Goal: Transaction & Acquisition: Book appointment/travel/reservation

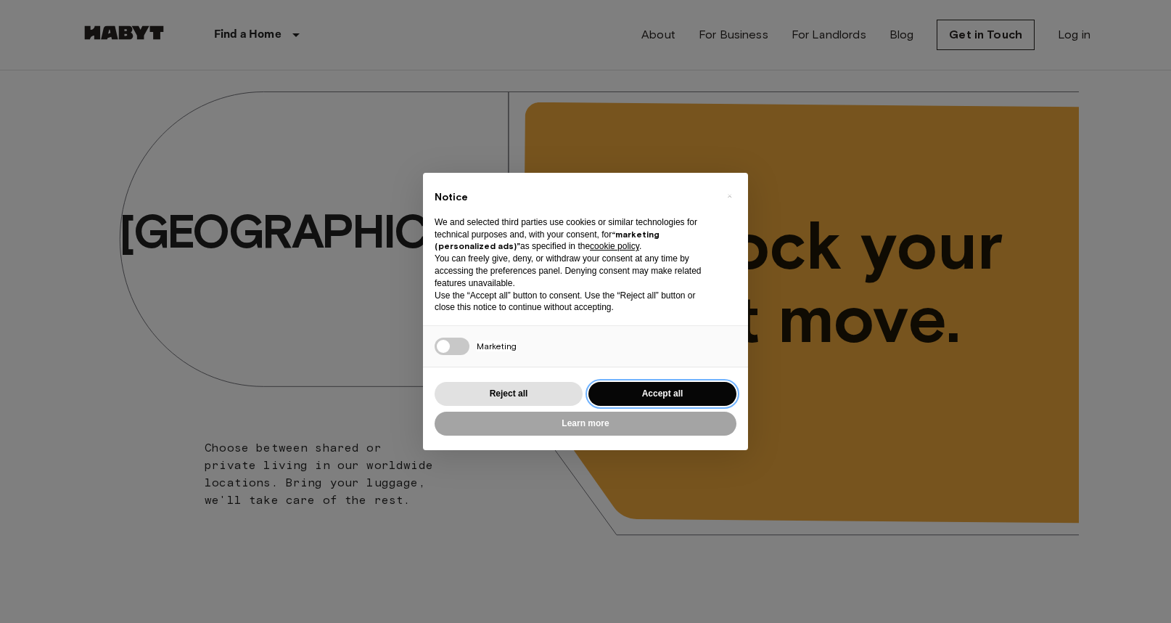
click at [655, 387] on button "Accept all" at bounding box center [662, 394] width 148 height 24
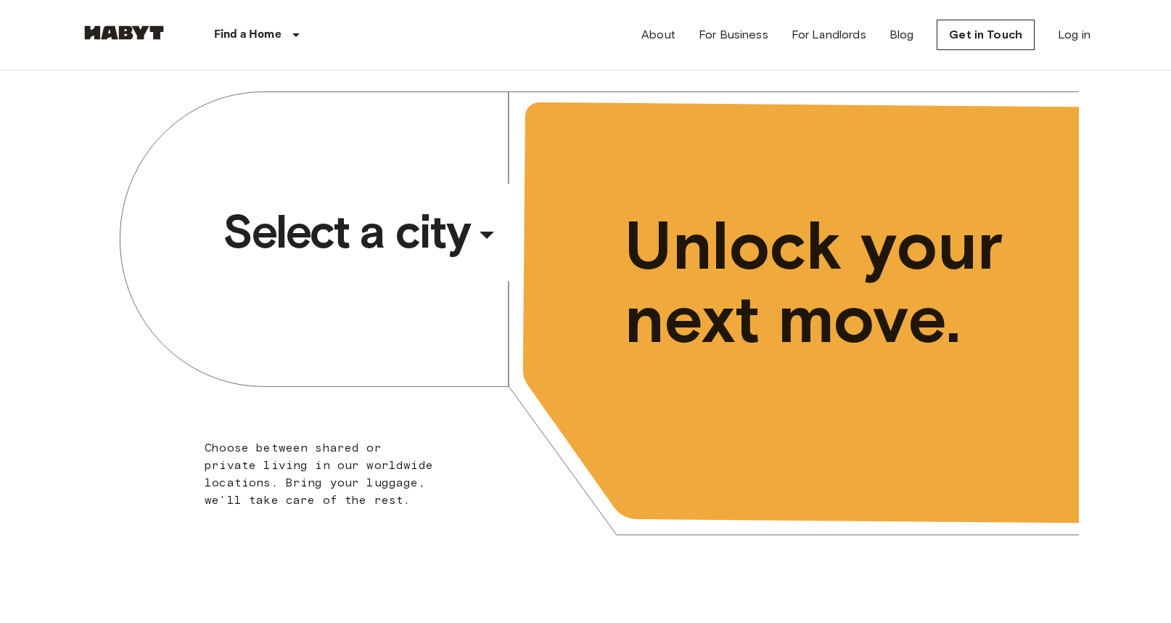
click at [280, 256] on span "Select a city" at bounding box center [346, 231] width 247 height 58
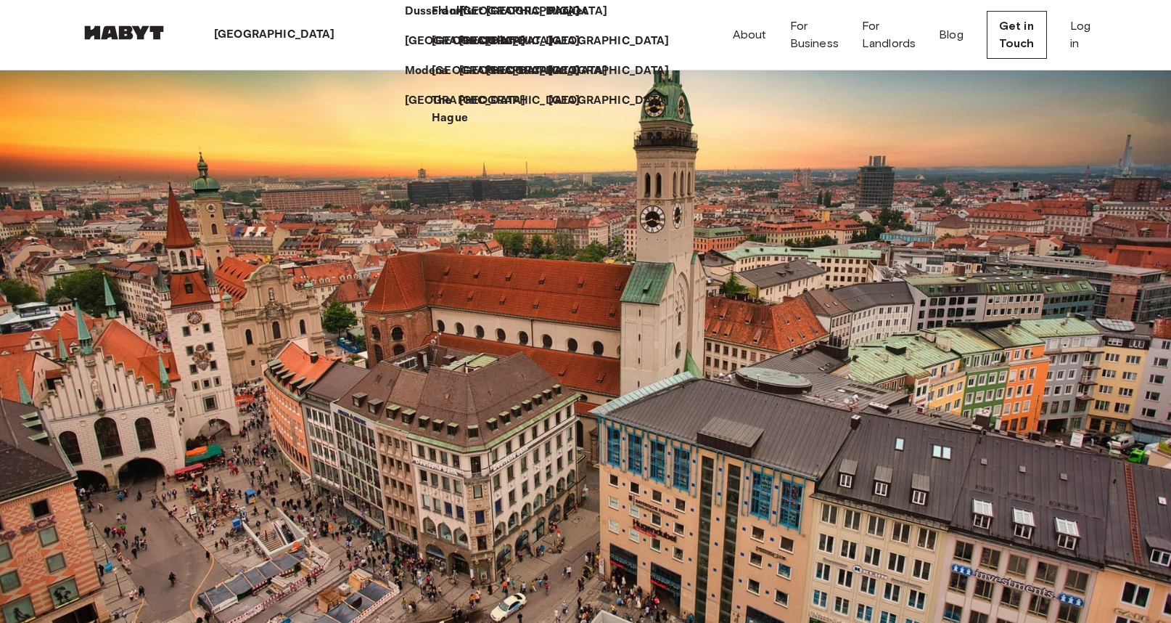
click at [254, 34] on div "[GEOGRAPHIC_DATA]" at bounding box center [278, 35] width 220 height 70
click at [341, 35] on icon at bounding box center [341, 35] width 0 height 0
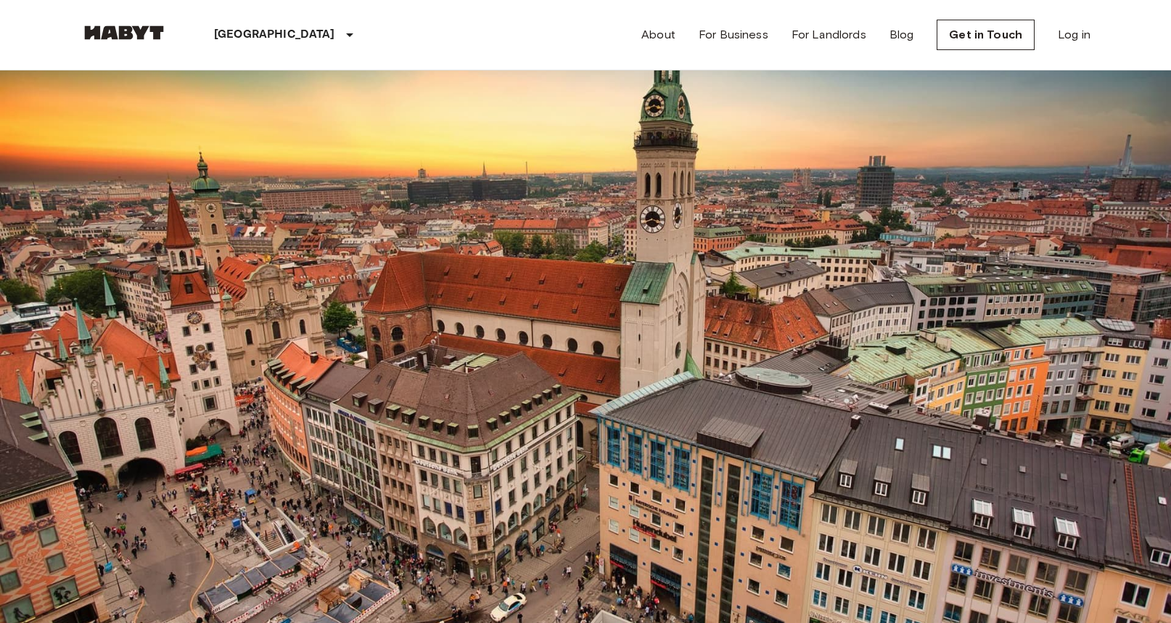
click at [341, 33] on icon at bounding box center [349, 34] width 17 height 17
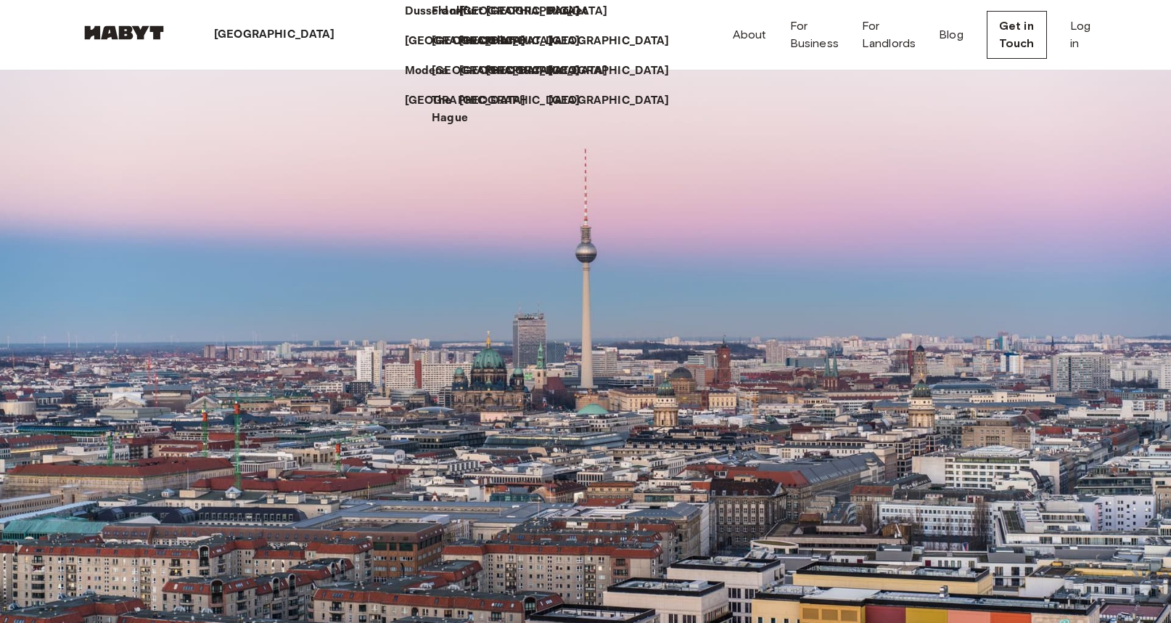
scroll to position [10057, 0]
click at [988, 36] on link "Get in Touch" at bounding box center [1017, 35] width 60 height 48
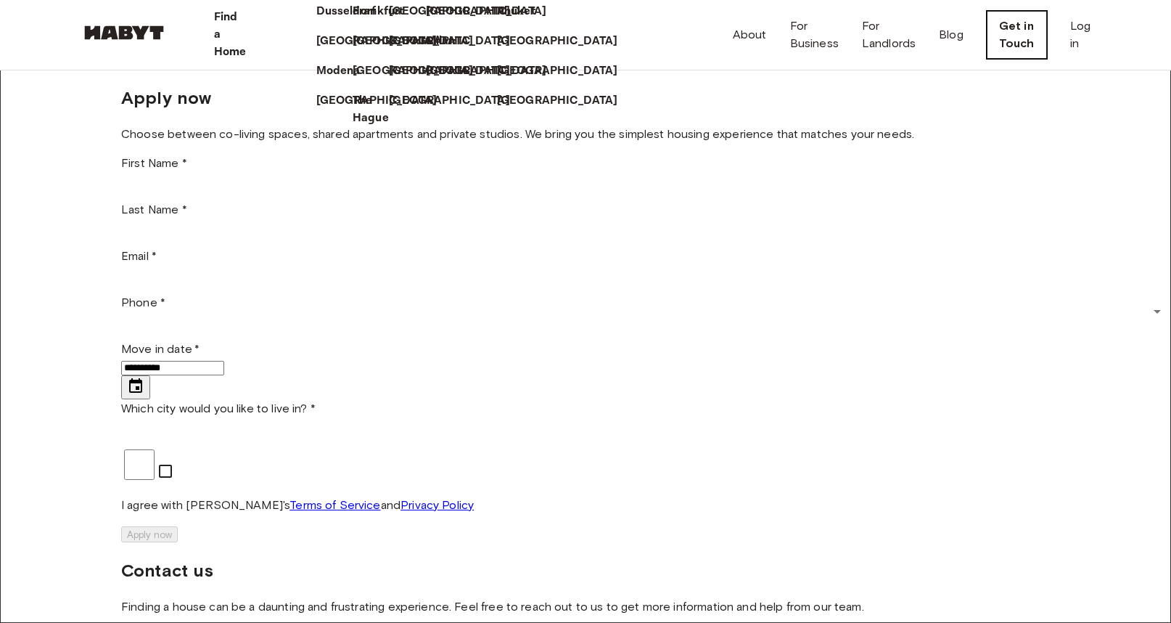
click at [988, 36] on link "Get in Touch" at bounding box center [1017, 35] width 60 height 48
click at [939, 33] on link "Blog" at bounding box center [951, 34] width 25 height 17
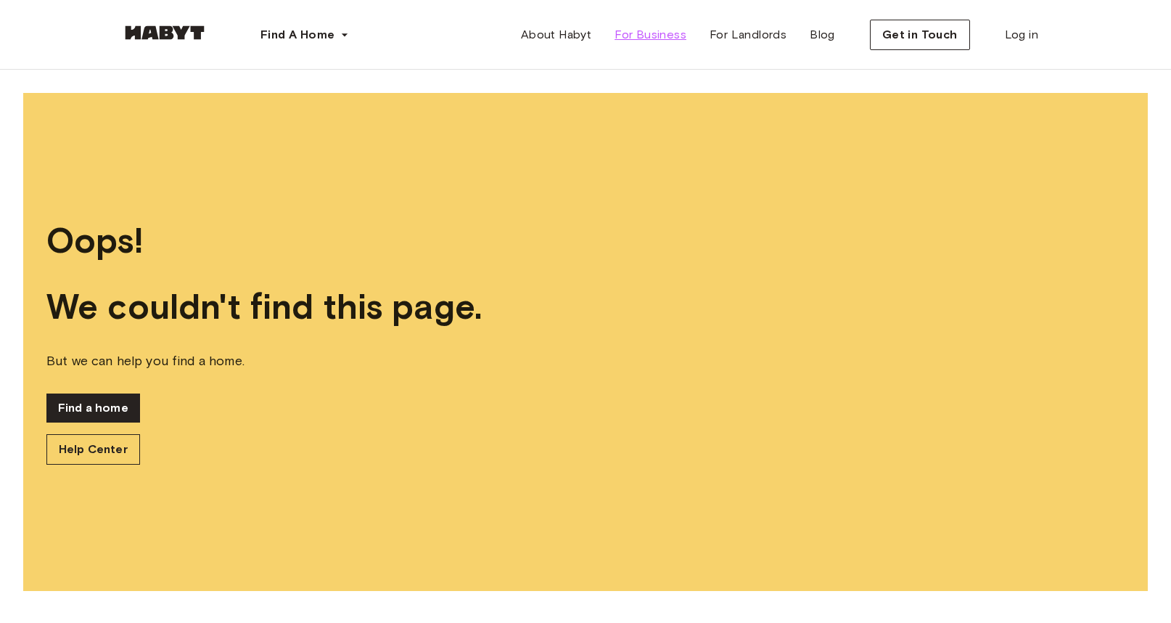
click at [662, 38] on span "For Business" at bounding box center [651, 34] width 72 height 17
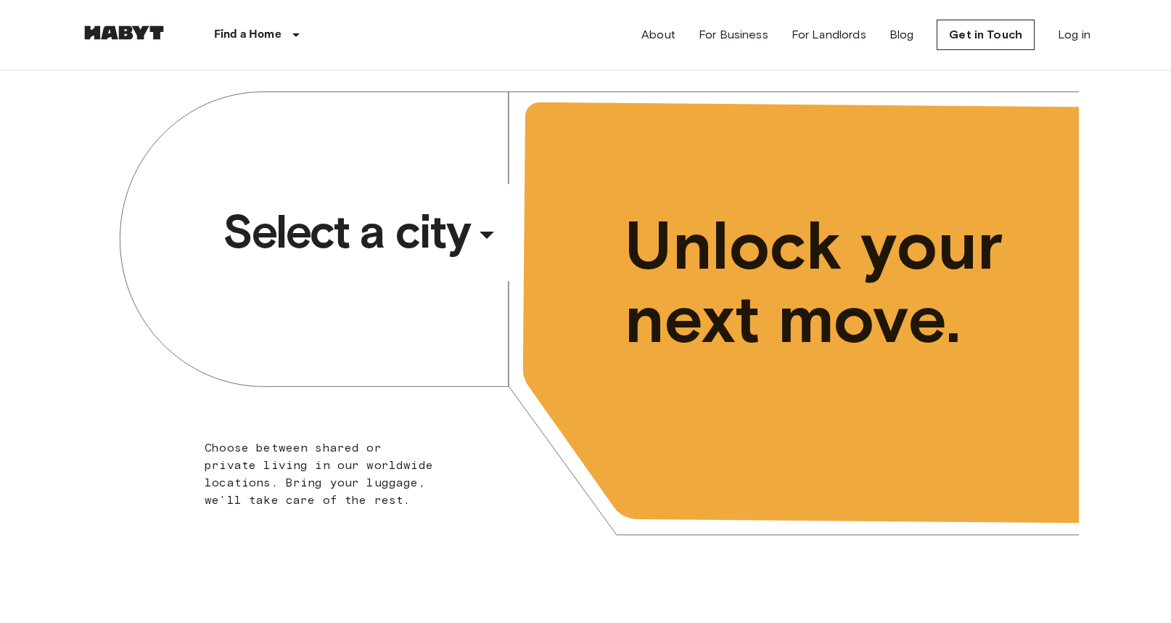
click at [345, 223] on span "Select a city" at bounding box center [346, 231] width 247 height 58
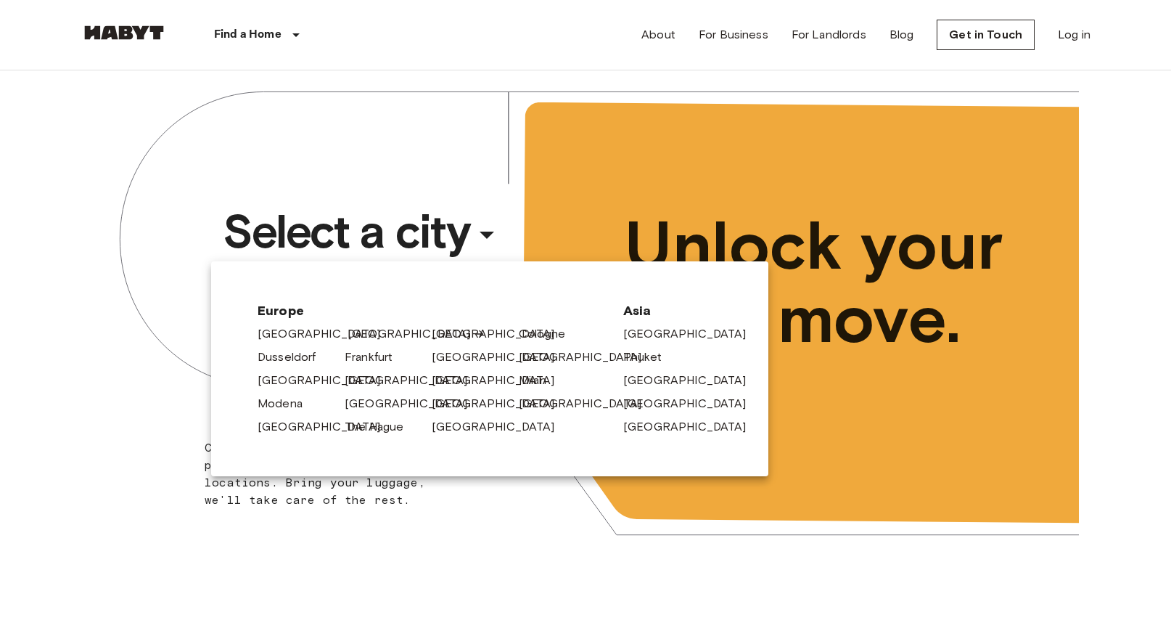
click at [369, 336] on link "[GEOGRAPHIC_DATA]" at bounding box center [417, 333] width 138 height 17
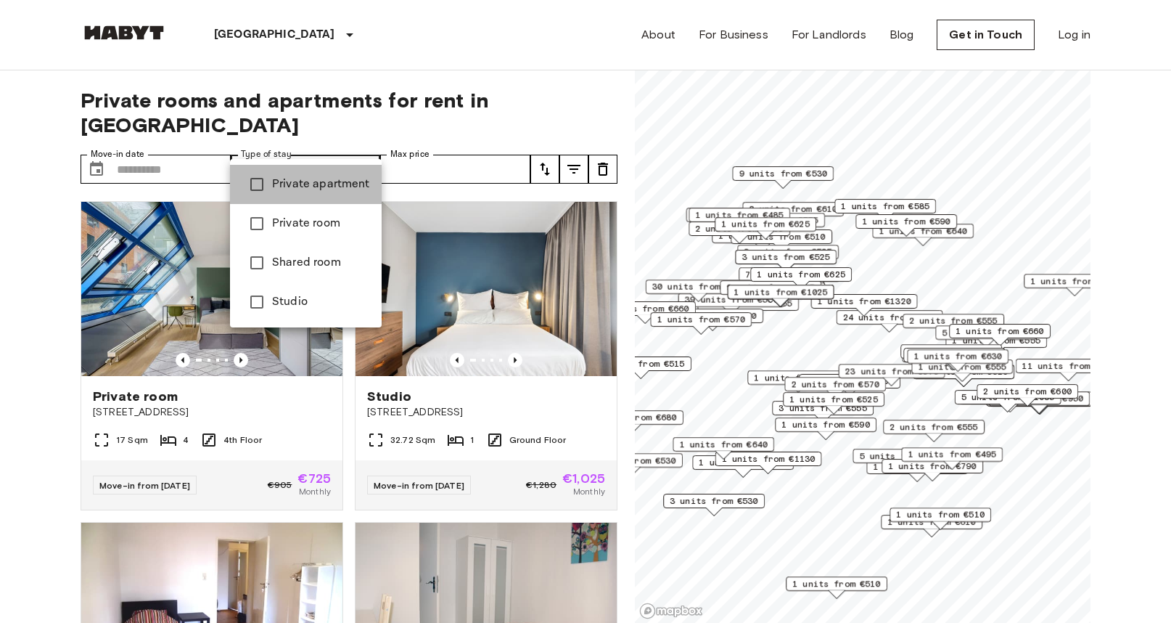
click at [323, 186] on span "Private apartment" at bounding box center [321, 184] width 98 height 17
type input "**********"
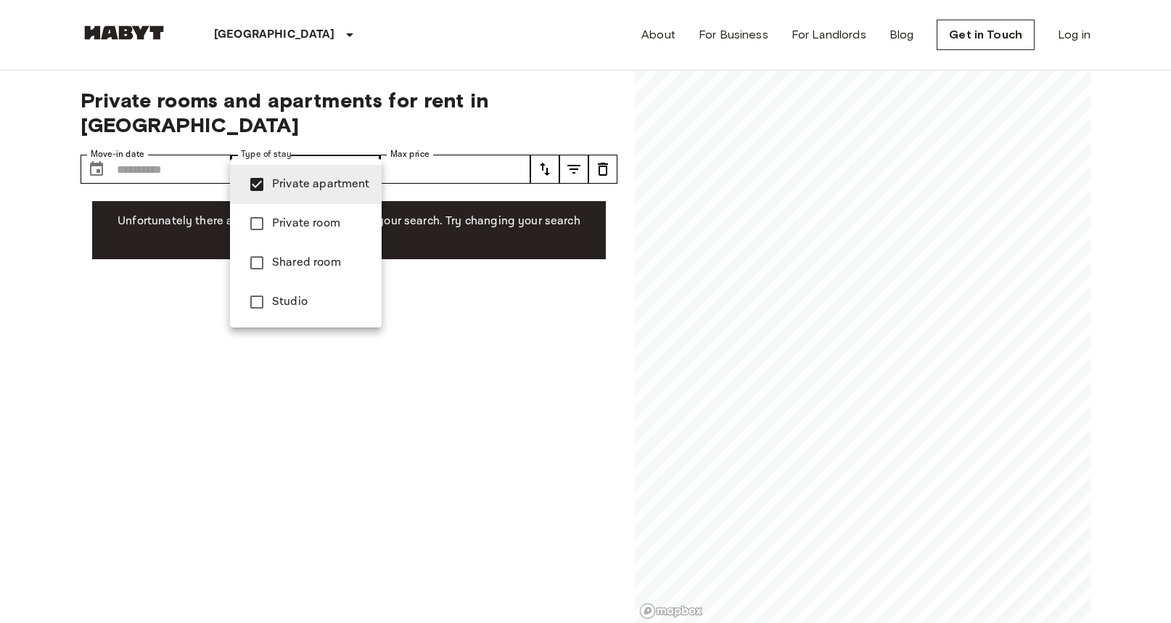
click at [366, 146] on div at bounding box center [585, 311] width 1171 height 623
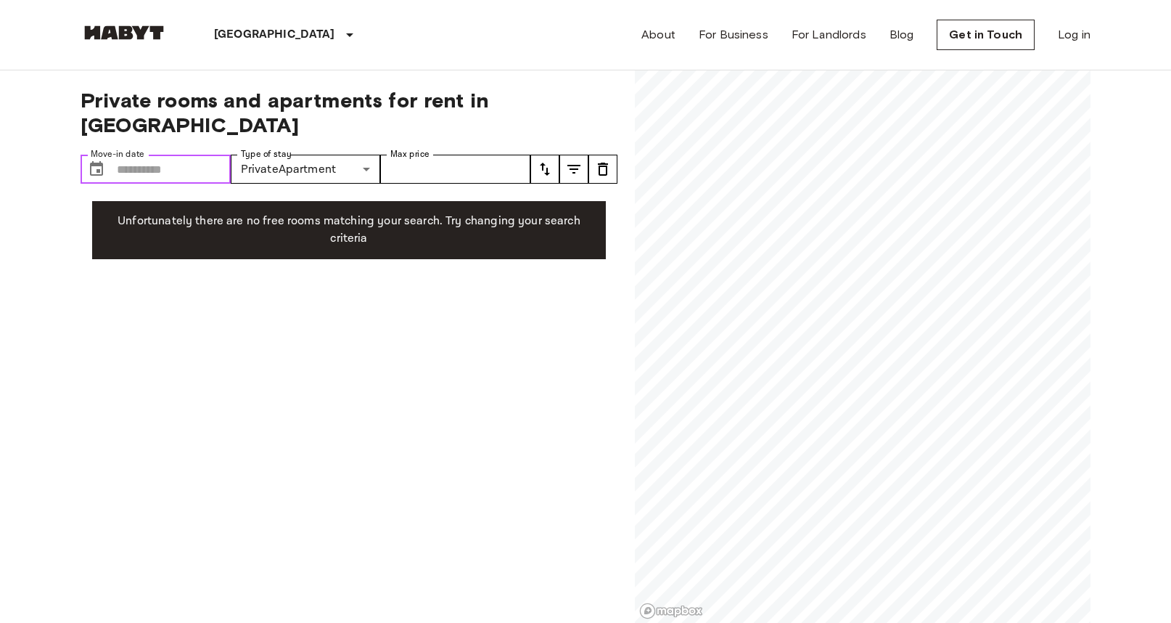
click at [178, 155] on input "Move-in date" at bounding box center [174, 169] width 114 height 29
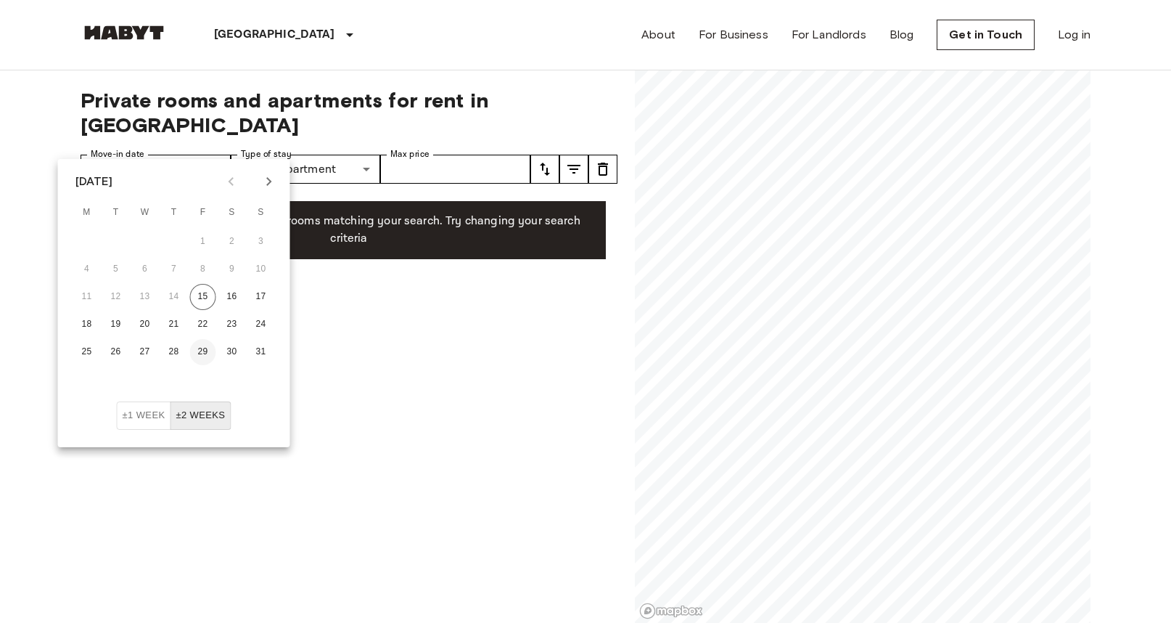
click at [204, 352] on button "29" at bounding box center [203, 352] width 26 height 26
type input "**********"
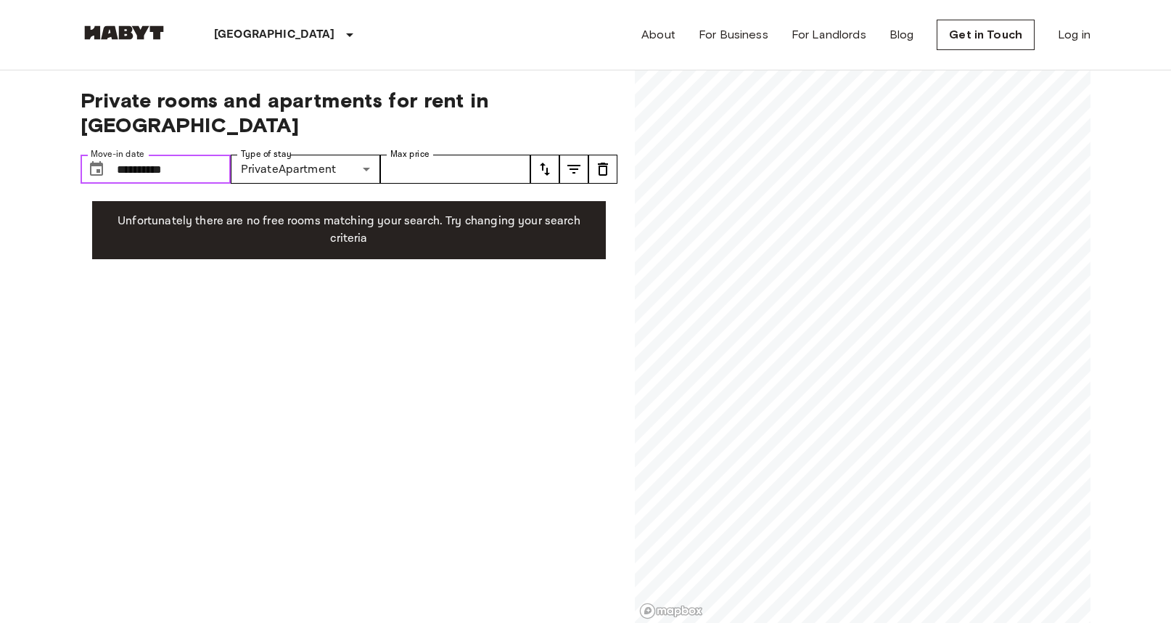
click at [125, 155] on input "**********" at bounding box center [174, 169] width 114 height 29
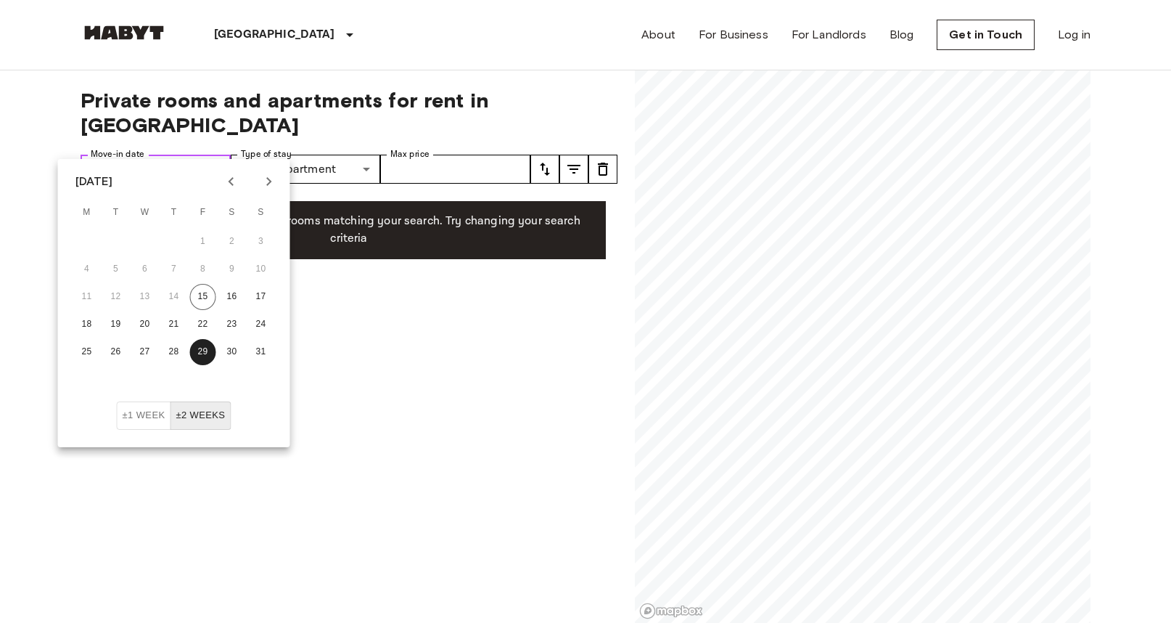
click at [146, 155] on input "**********" at bounding box center [174, 169] width 114 height 29
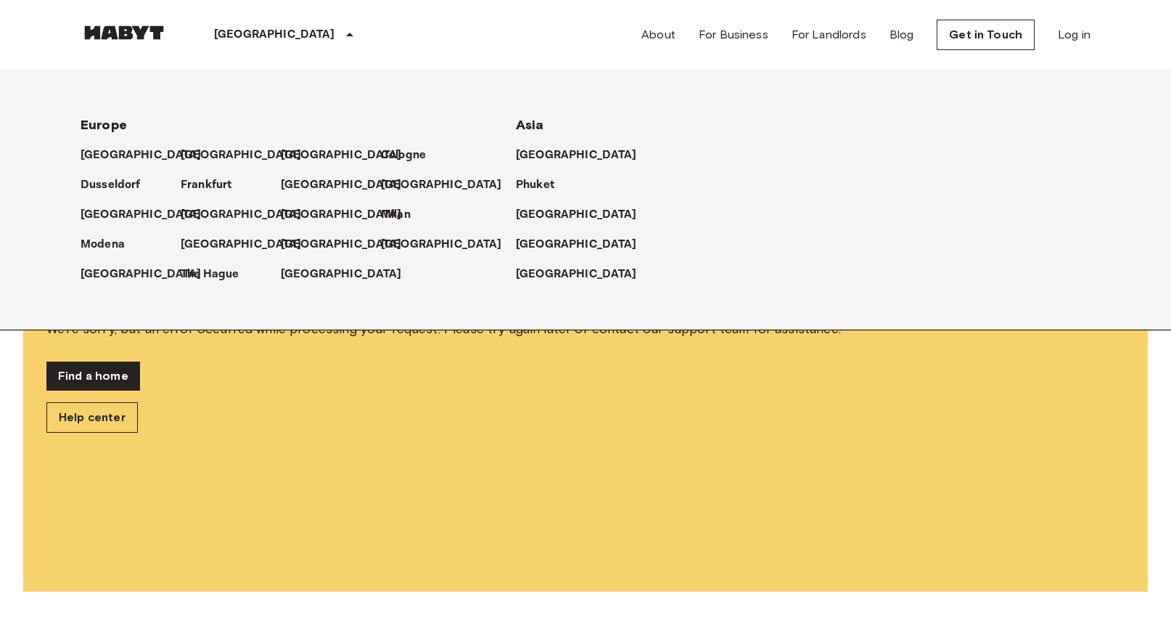
click at [341, 32] on icon at bounding box center [349, 34] width 17 height 17
click at [172, 419] on div "Find a home Help center" at bounding box center [585, 396] width 1078 height 71
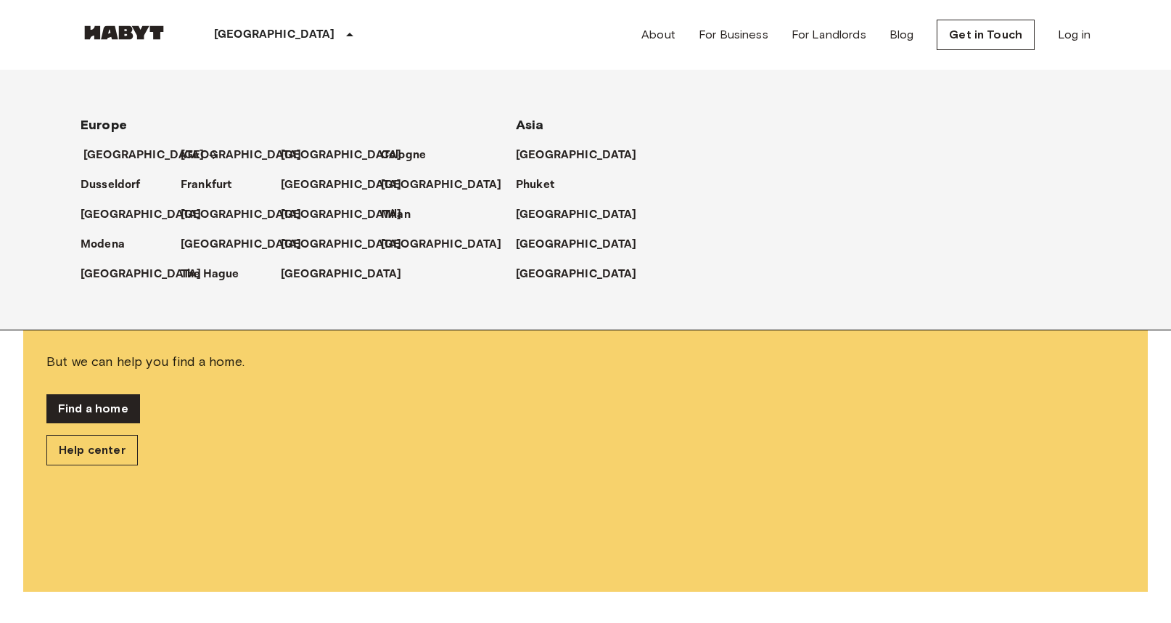
click at [123, 153] on p "[GEOGRAPHIC_DATA]" at bounding box center [143, 155] width 121 height 17
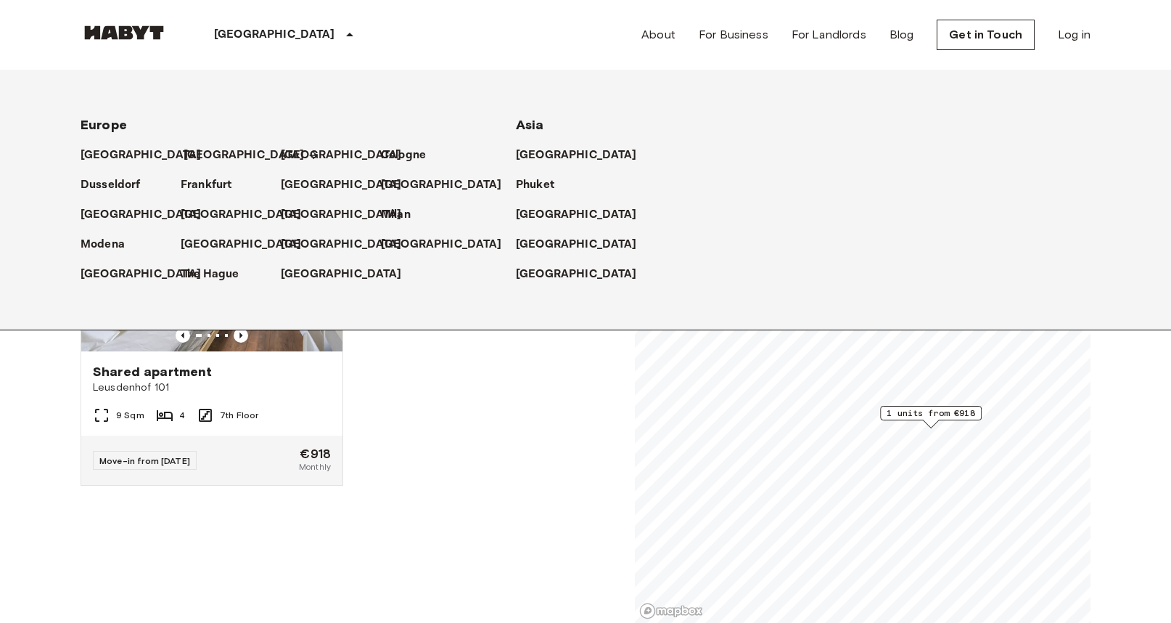
click at [192, 152] on p "[GEOGRAPHIC_DATA]" at bounding box center [244, 155] width 121 height 17
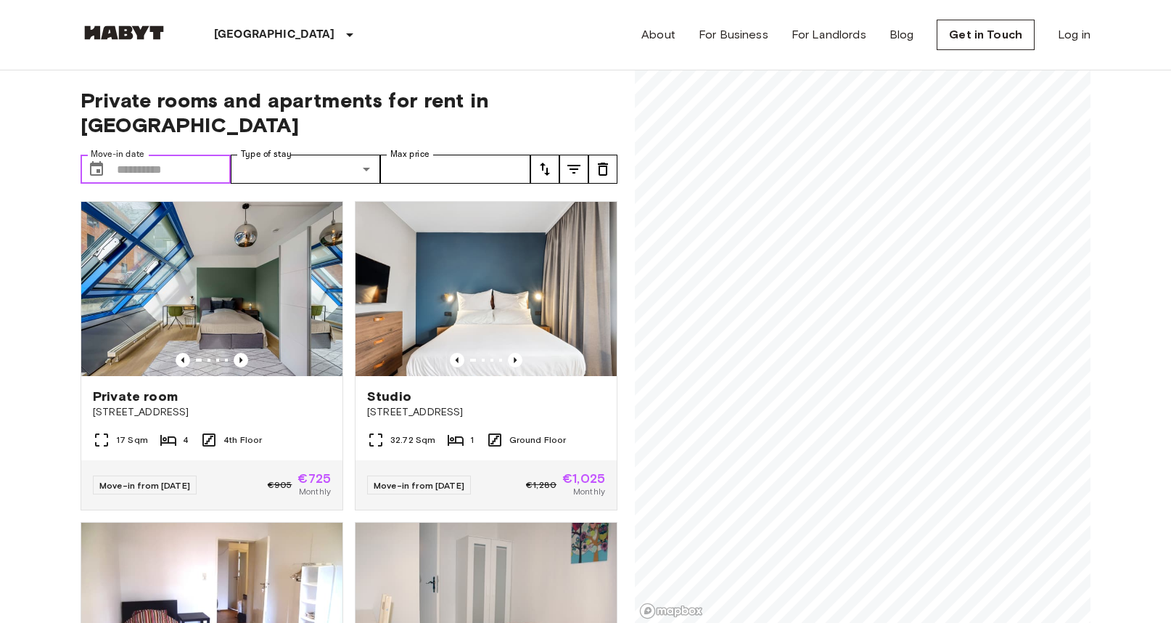
click at [187, 155] on input "Move-in date" at bounding box center [174, 169] width 114 height 29
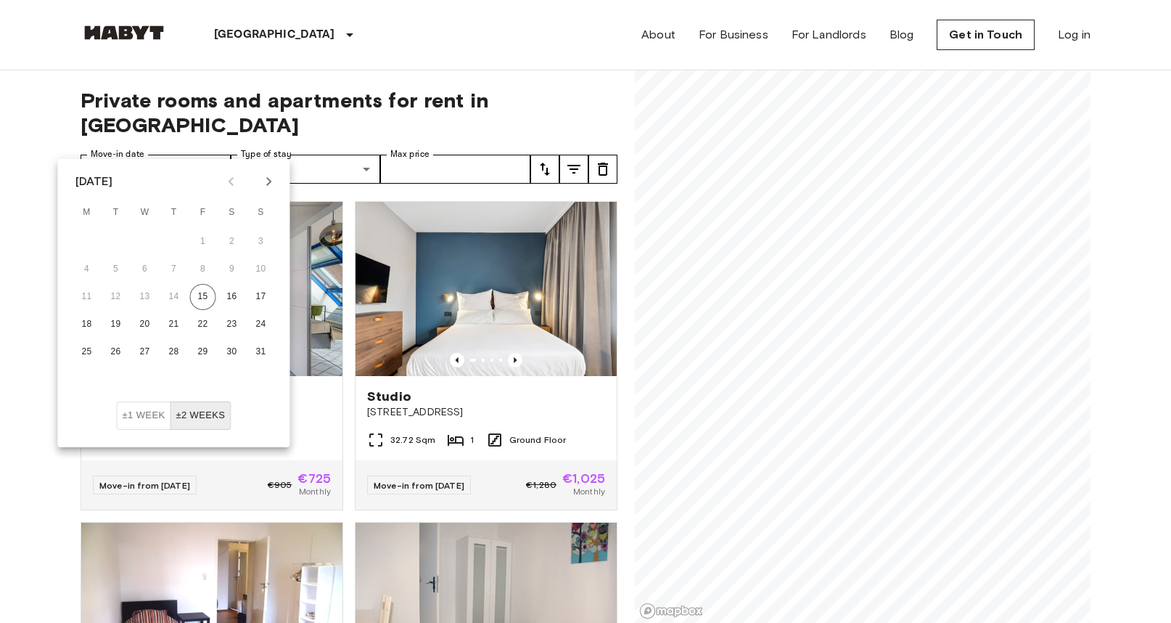
click at [271, 178] on icon "Next month" at bounding box center [268, 181] width 17 height 17
click at [203, 265] on button "12" at bounding box center [203, 269] width 26 height 26
type input "**********"
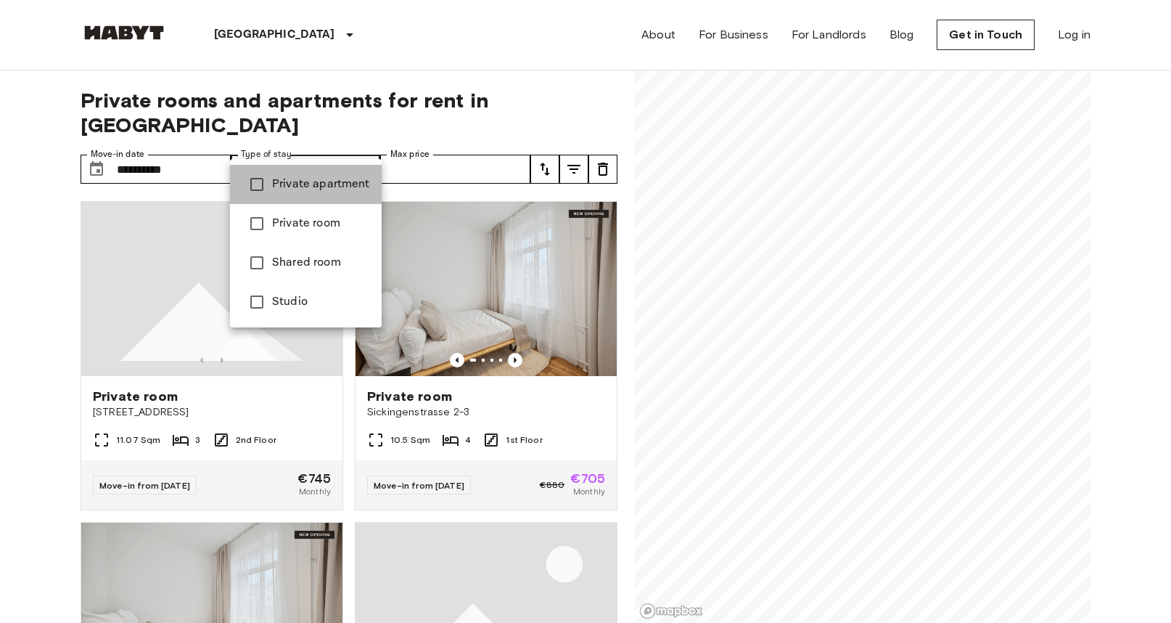
click at [318, 186] on span "Private apartment" at bounding box center [321, 184] width 98 height 17
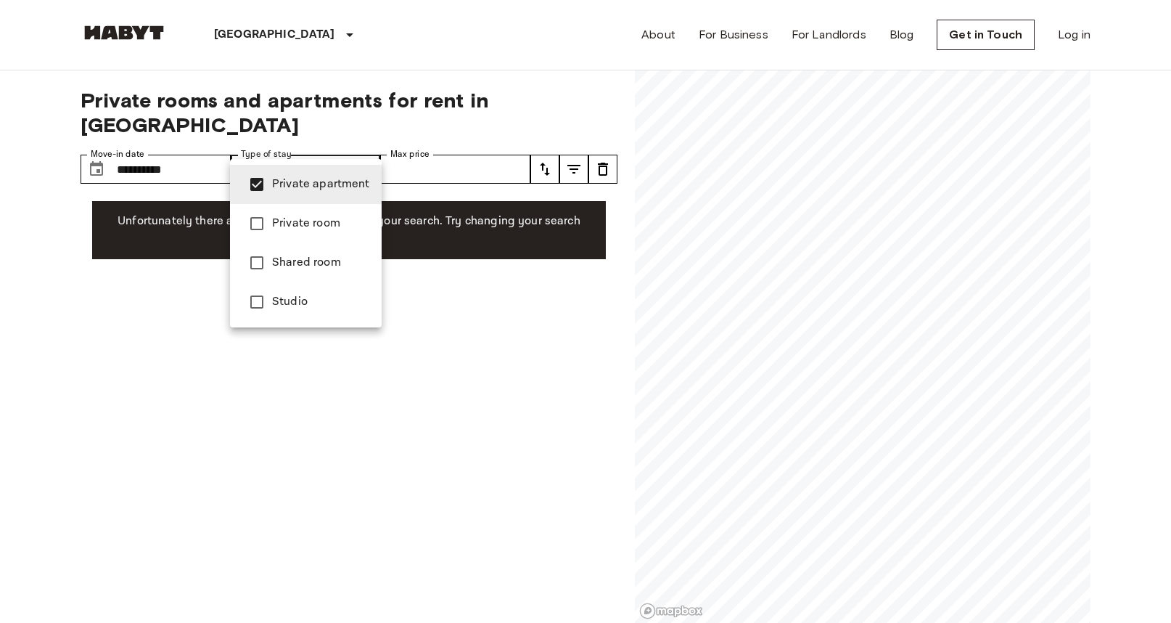
click at [475, 142] on div at bounding box center [585, 311] width 1171 height 623
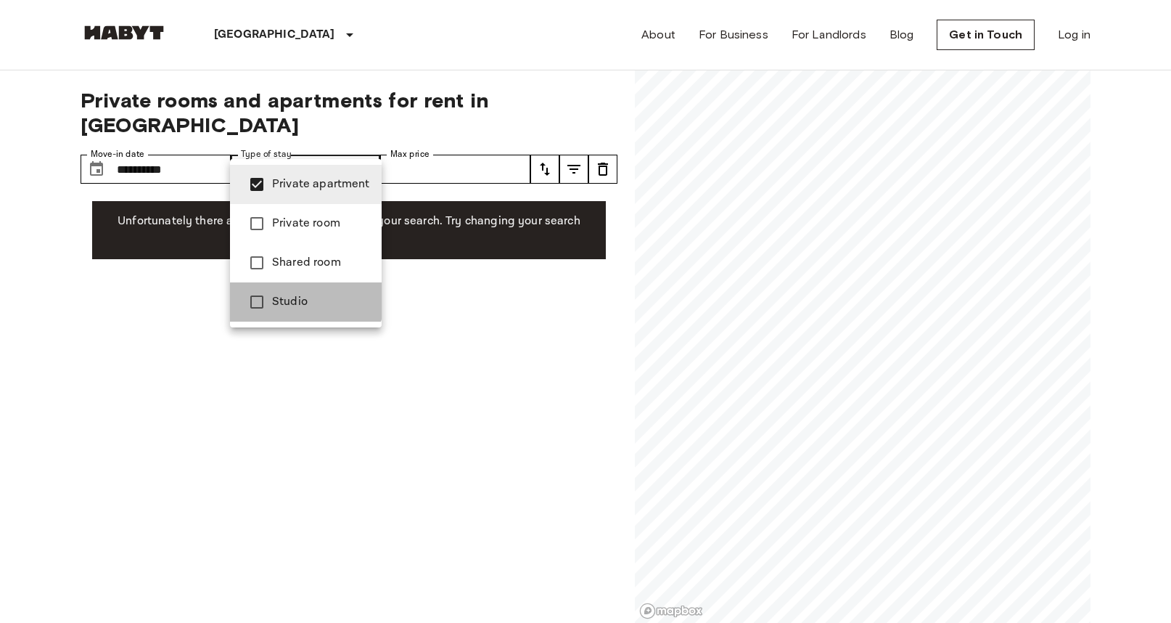
click at [297, 297] on span "Studio" at bounding box center [321, 301] width 98 height 17
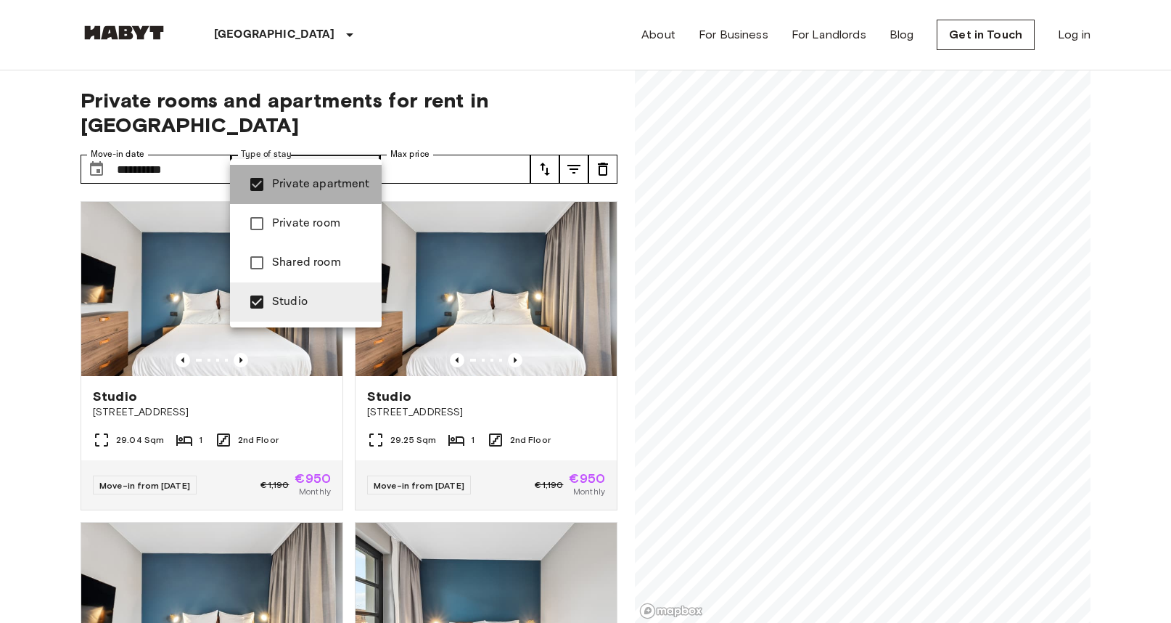
click at [303, 181] on span "Private apartment" at bounding box center [321, 184] width 98 height 17
type input "******"
click at [53, 285] on div at bounding box center [585, 311] width 1171 height 623
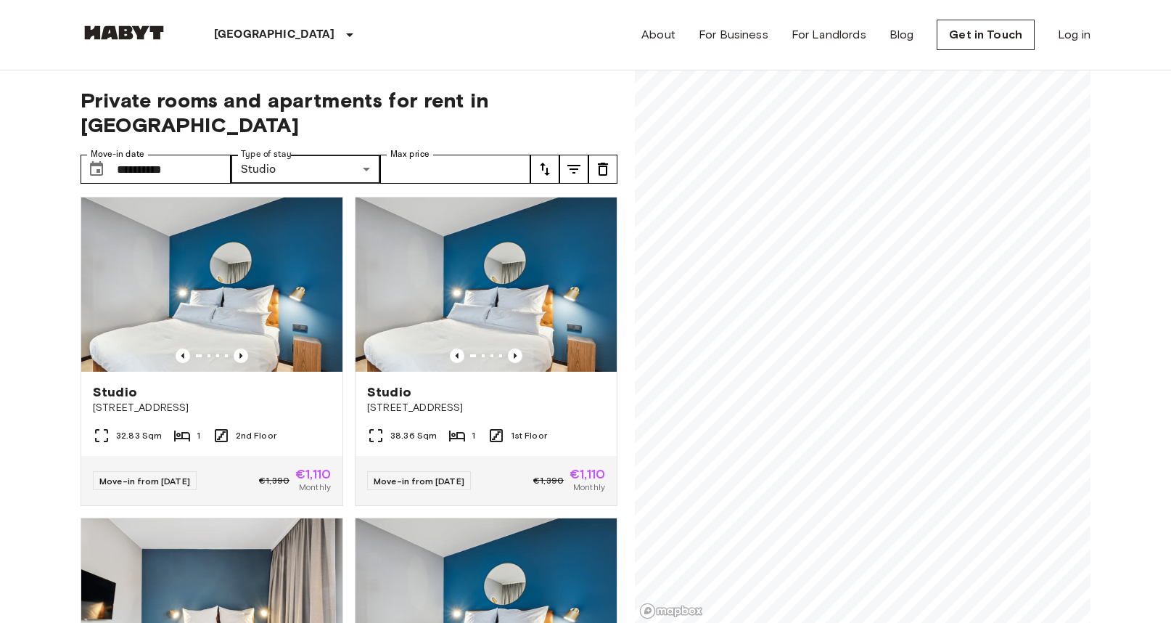
scroll to position [658, 0]
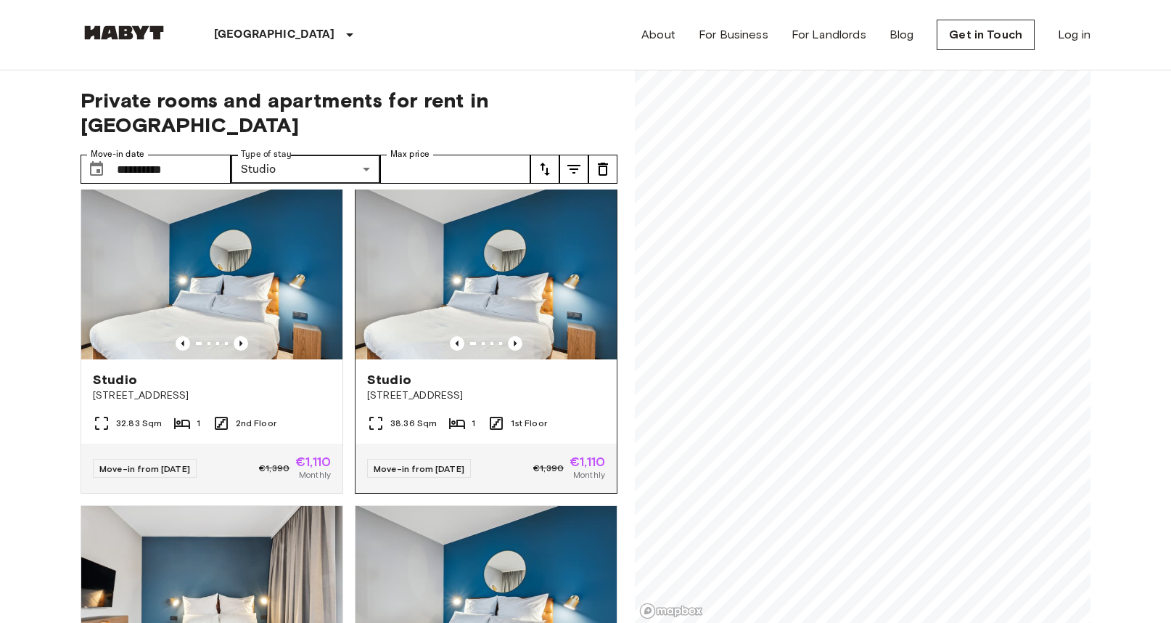
click at [484, 262] on img at bounding box center [486, 272] width 261 height 174
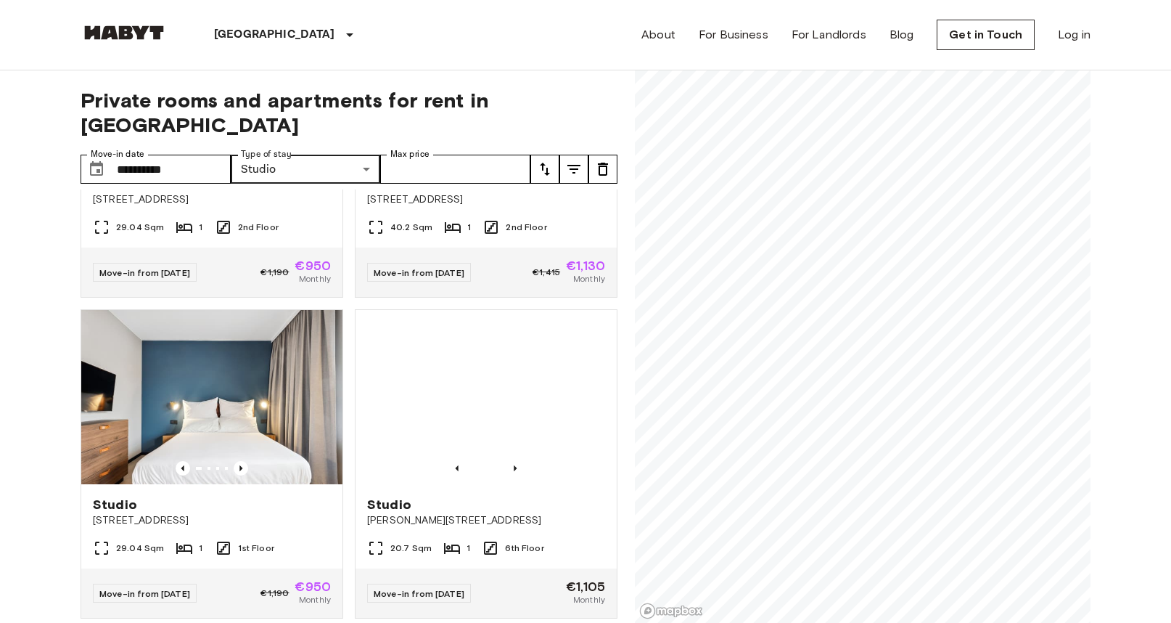
scroll to position [2136, 0]
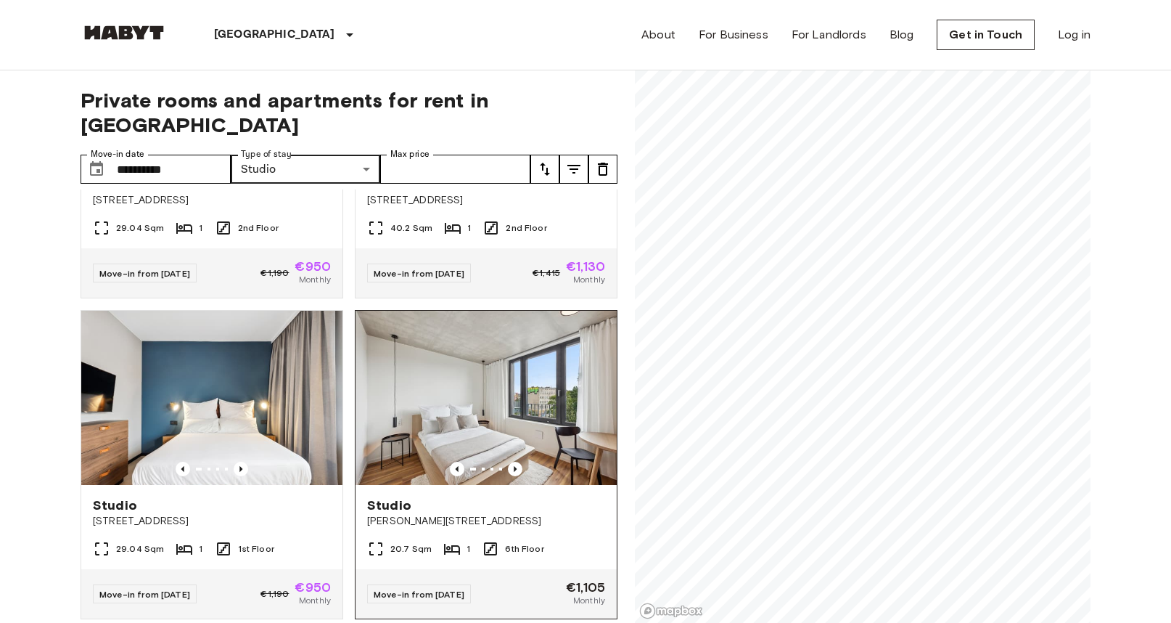
click at [500, 387] on img at bounding box center [486, 398] width 261 height 174
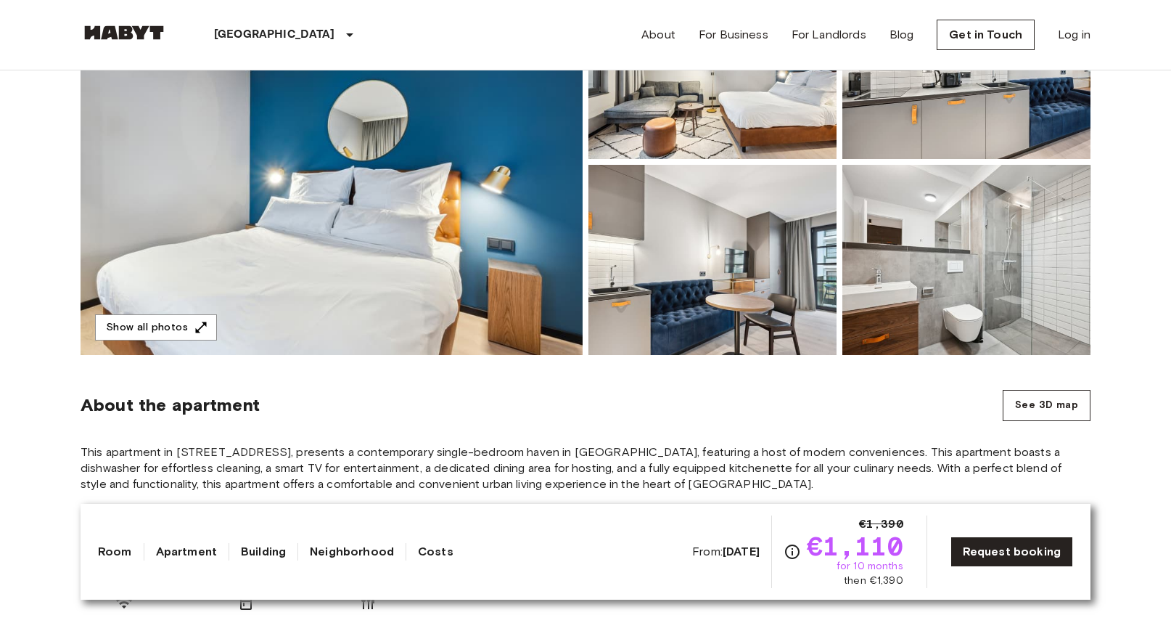
scroll to position [232, 0]
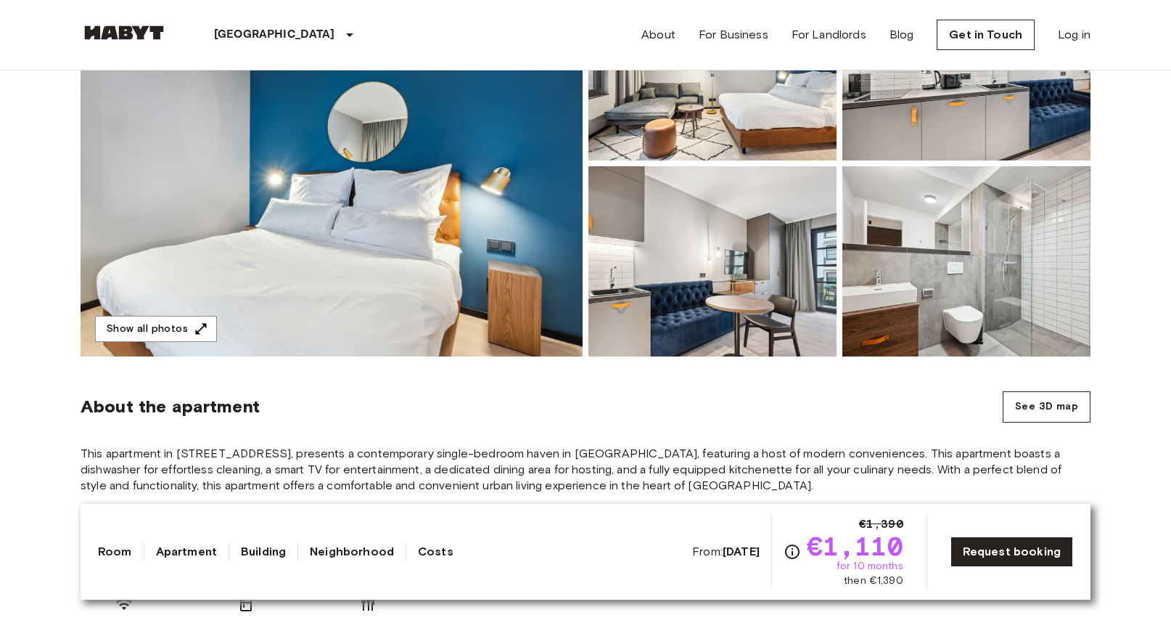
click at [731, 293] on img at bounding box center [712, 261] width 248 height 190
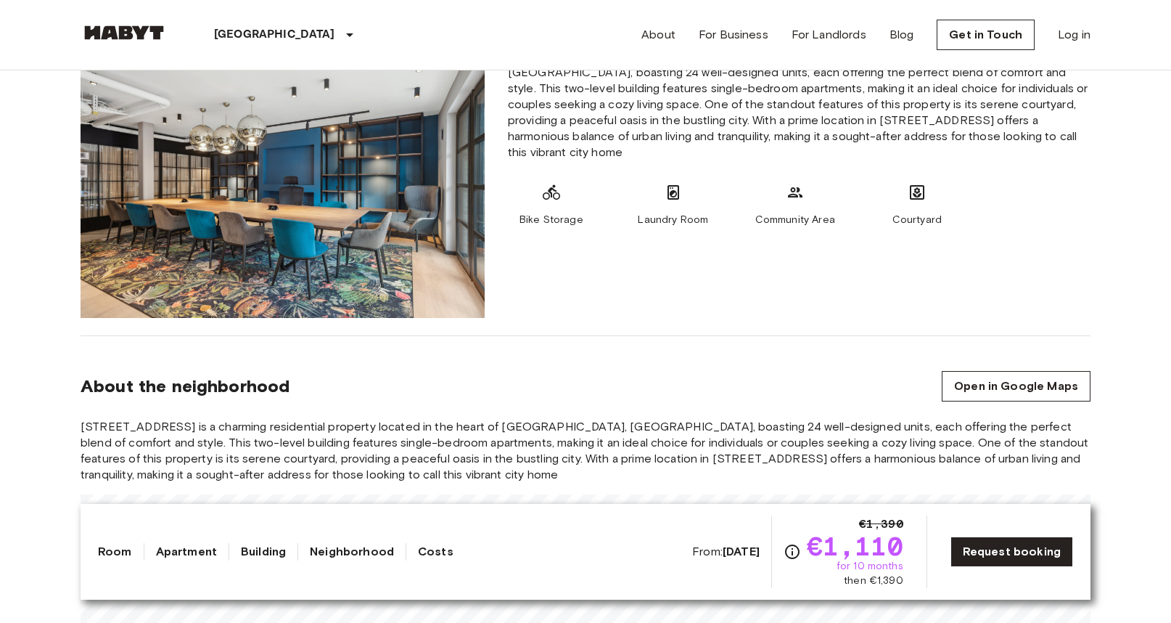
scroll to position [1265, 0]
